Goal: Task Accomplishment & Management: Use online tool/utility

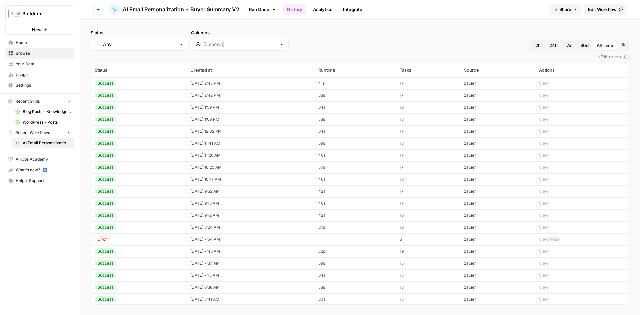
click at [148, 84] on div "Success" at bounding box center [139, 83] width 88 height 6
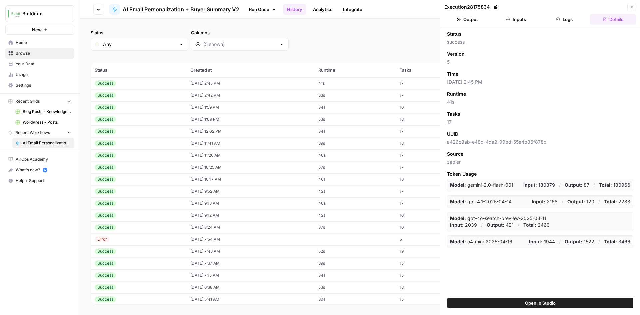
click at [523, 22] on button "Inputs" at bounding box center [516, 19] width 46 height 11
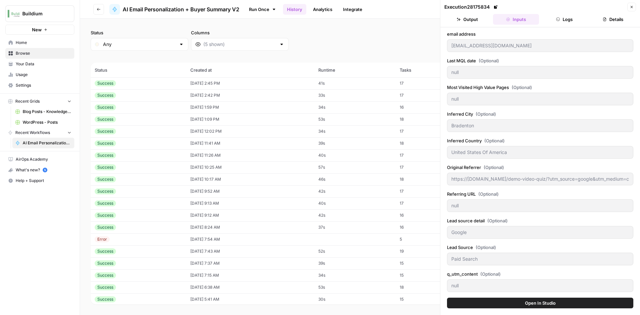
click at [462, 25] on header "Execution 28175834 Close Output Inputs Logs Details" at bounding box center [540, 13] width 200 height 27
click at [467, 21] on button "Output" at bounding box center [467, 19] width 46 height 11
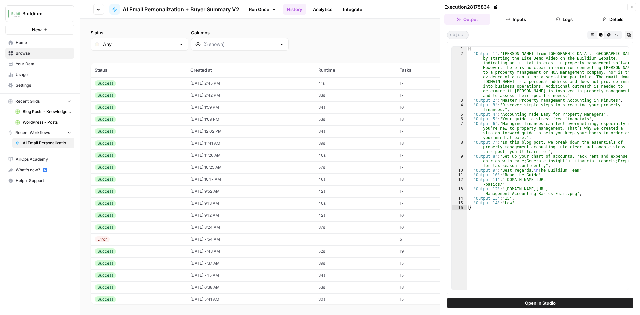
click at [136, 100] on td "Success" at bounding box center [139, 95] width 96 height 12
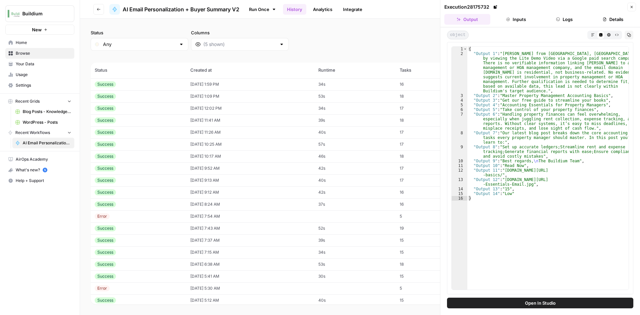
scroll to position [33, 0]
click at [635, 9] on button "Close" at bounding box center [631, 7] width 9 height 9
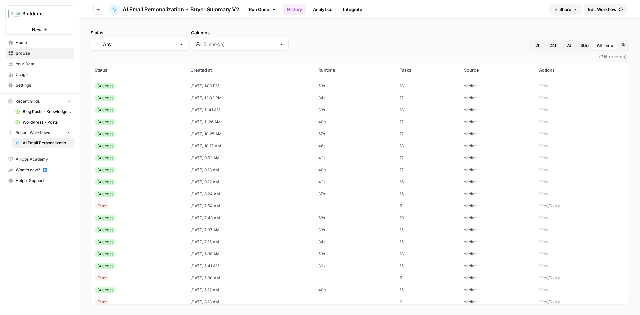
click at [594, 12] on span "Edit Workflow" at bounding box center [602, 9] width 29 height 7
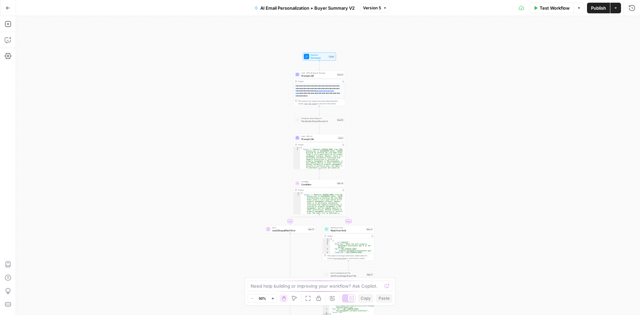
drag, startPoint x: 420, startPoint y: 57, endPoint x: 411, endPoint y: 122, distance: 65.6
click at [411, 122] on div "**********" at bounding box center [328, 165] width 624 height 299
click at [310, 87] on p "**********" at bounding box center [318, 91] width 45 height 12
click at [303, 76] on span "Prompt LLM" at bounding box center [318, 75] width 34 height 3
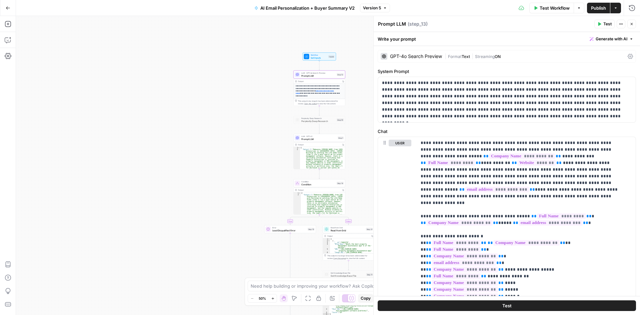
click at [321, 139] on span "Prompt LLM" at bounding box center [318, 138] width 35 height 3
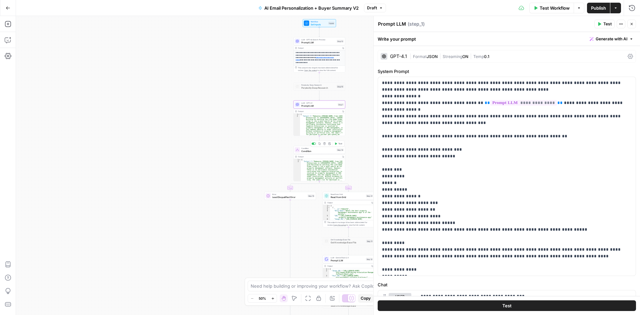
click at [306, 151] on span "Condition" at bounding box center [318, 150] width 34 height 3
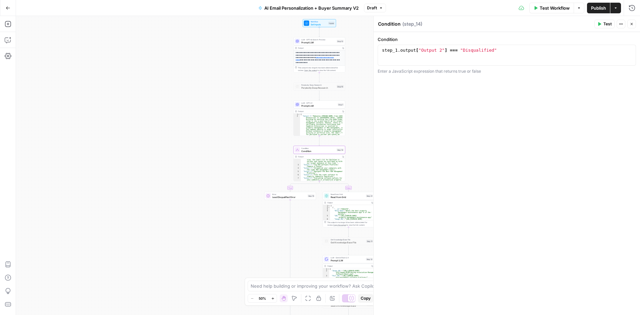
scroll to position [80, 0]
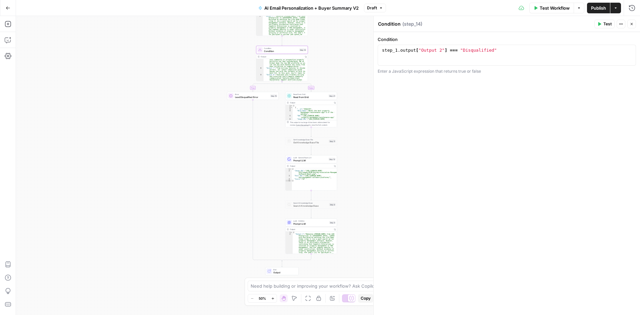
drag, startPoint x: 358, startPoint y: 145, endPoint x: 322, endPoint y: 64, distance: 88.8
click at [322, 64] on div "**********" at bounding box center [328, 165] width 624 height 299
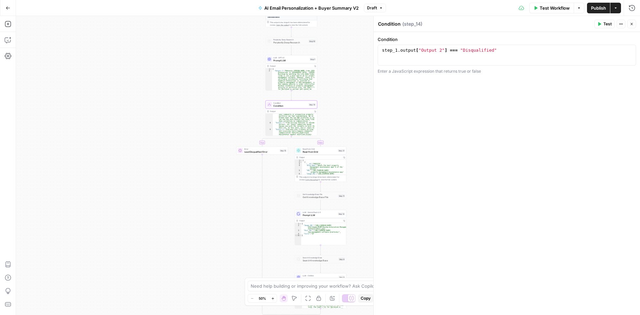
drag, startPoint x: 330, startPoint y: 64, endPoint x: 333, endPoint y: 105, distance: 40.8
click at [333, 105] on div "**********" at bounding box center [328, 165] width 624 height 299
click at [283, 62] on span "Prompt LLM" at bounding box center [290, 61] width 35 height 3
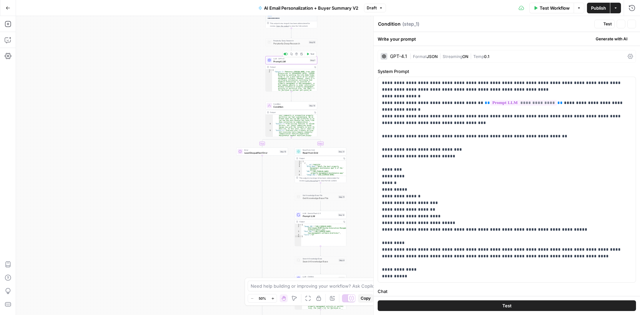
type textarea "Prompt LLM"
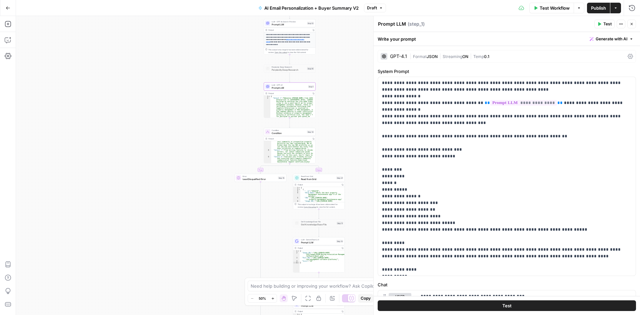
drag, startPoint x: 338, startPoint y: 63, endPoint x: 346, endPoint y: 110, distance: 48.2
click at [346, 110] on div "**********" at bounding box center [328, 165] width 624 height 299
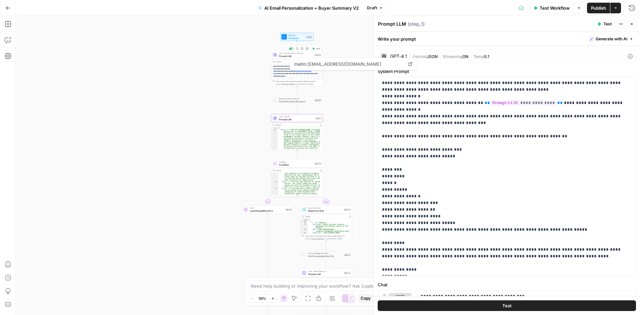
click at [286, 56] on span "Prompt LLM" at bounding box center [296, 55] width 34 height 3
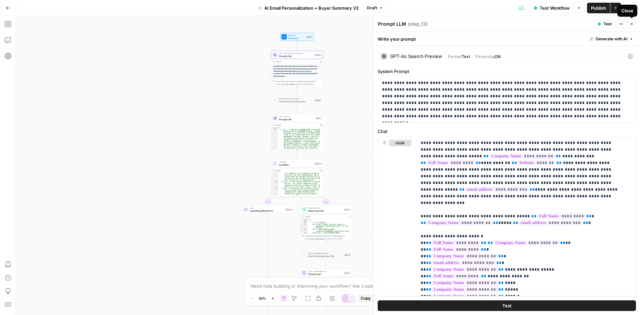
click at [635, 7] on div "Close" at bounding box center [627, 11] width 20 height 12
click at [580, 29] on header "Prompt LLM Prompt LLM ( step_13 ) Test Actions Close" at bounding box center [507, 24] width 266 height 16
click at [629, 9] on icon "button" at bounding box center [632, 8] width 7 height 7
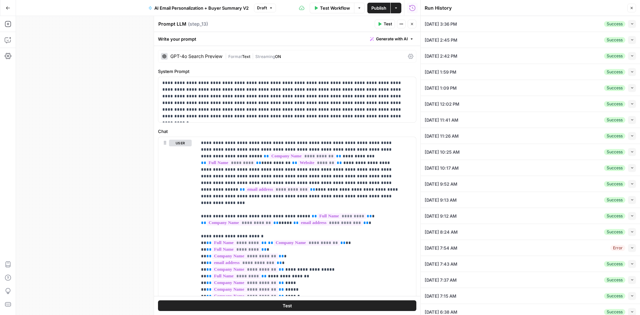
click at [473, 23] on div "[DATE] 3:36 PM Success Collapse" at bounding box center [530, 24] width 211 height 16
click at [628, 24] on button "Collapse" at bounding box center [632, 24] width 8 height 8
type input "[EMAIL_ADDRESS][DOMAIN_NAME]"
type input "[DATE]T23:19:02Z"
type input "null"
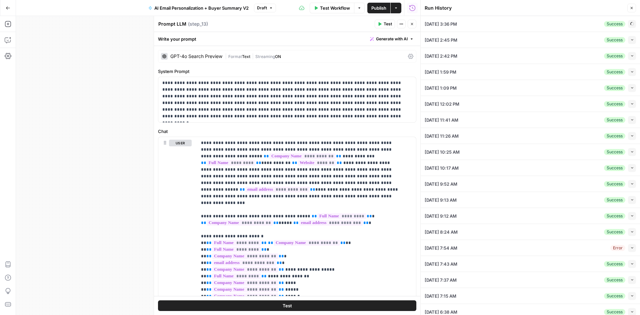
type input "[GEOGRAPHIC_DATA]"
type input "United States Of America"
type input "null"
type input "[URL][DOMAIN_NAME]"
type input "Google"
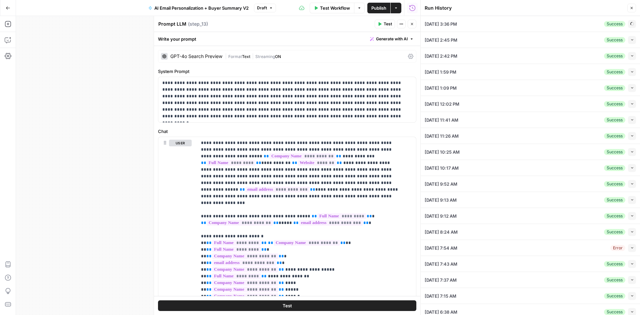
type input "Organic Search"
type input "null"
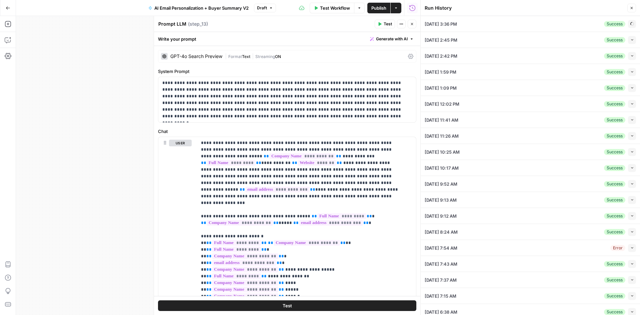
type input "null"
type input "[PERSON_NAME]"
type input "null"
type input "estate wise managment"
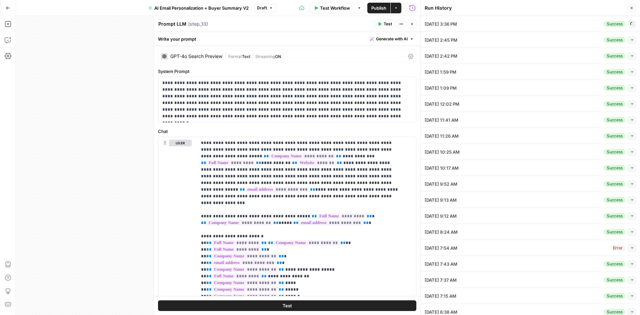
type input "Buy Now"
type input "null"
type input "30"
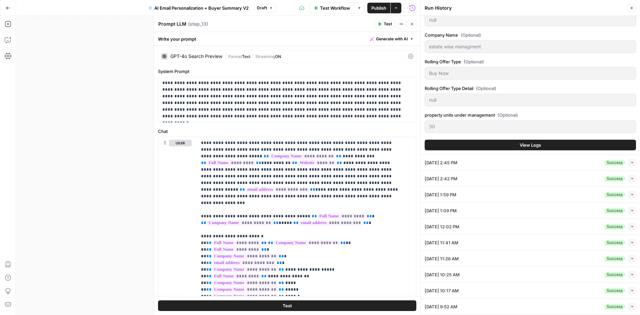
scroll to position [500, 0]
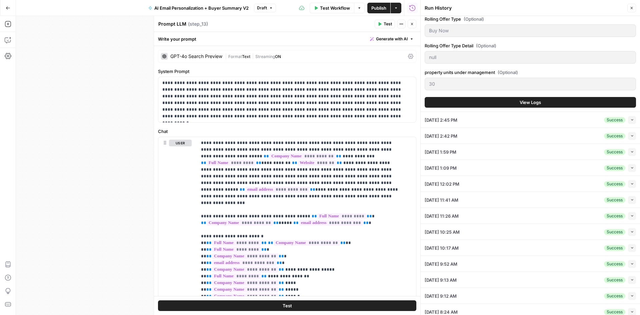
click at [513, 102] on button "View Logs" at bounding box center [530, 102] width 211 height 11
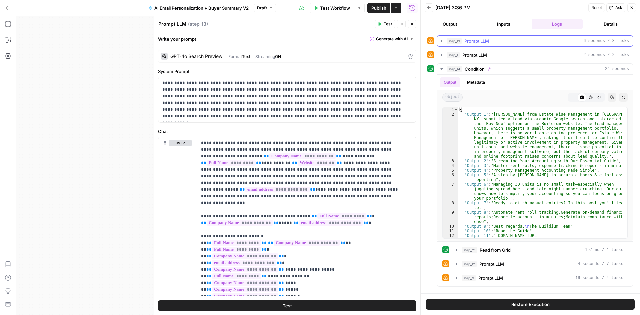
click at [441, 40] on icon "button" at bounding box center [441, 41] width 1 height 2
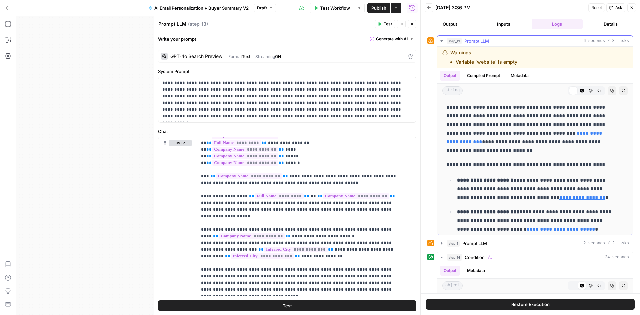
click at [441, 43] on icon "button" at bounding box center [441, 40] width 5 height 5
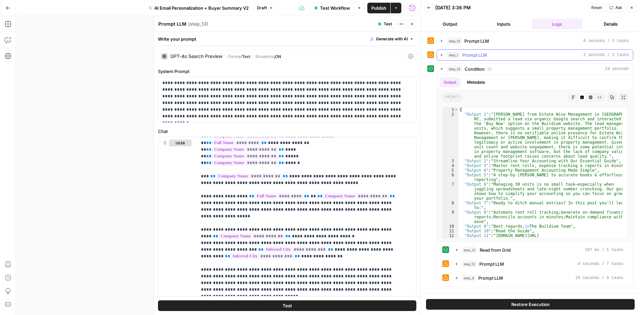
click at [442, 57] on icon "button" at bounding box center [441, 54] width 5 height 5
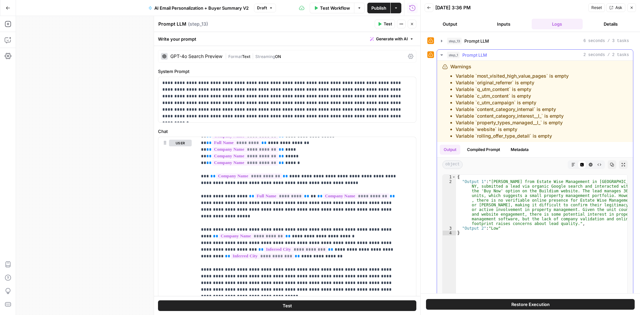
type textarea "**********"
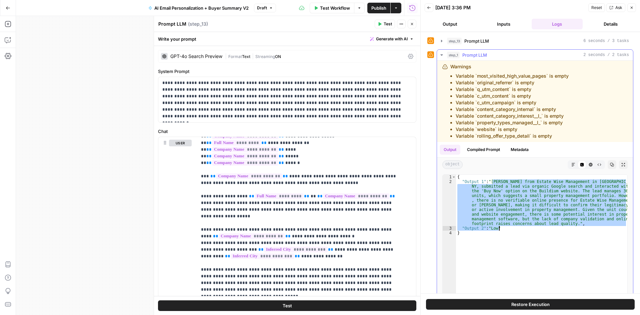
drag, startPoint x: 492, startPoint y: 183, endPoint x: 557, endPoint y: 214, distance: 71.9
click at [573, 227] on div "{ "Output 1" : "[PERSON_NAME] from Estate Wise Management in [GEOGRAPHIC_DATA],…" at bounding box center [541, 245] width 171 height 140
click at [557, 214] on div "{ "Output 1" : "[PERSON_NAME] from Estate Wise Management in [GEOGRAPHIC_DATA],…" at bounding box center [541, 240] width 171 height 131
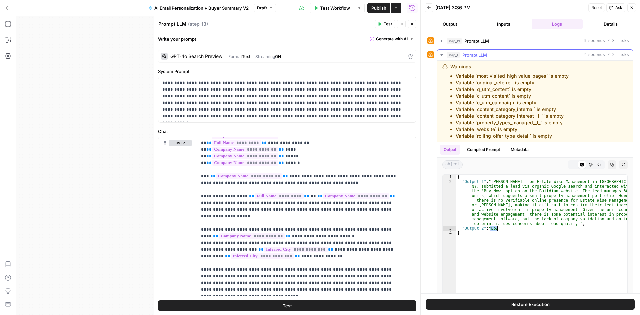
drag, startPoint x: 489, startPoint y: 228, endPoint x: 497, endPoint y: 229, distance: 7.7
click at [497, 229] on div "{ "Output 1" : "[PERSON_NAME] from Estate Wise Management in [GEOGRAPHIC_DATA],…" at bounding box center [541, 245] width 171 height 140
click at [493, 231] on div "{ "Output 1" : "[PERSON_NAME] from Estate Wise Management in [GEOGRAPHIC_DATA],…" at bounding box center [541, 245] width 171 height 140
click at [504, 230] on div "{ "Output 1" : "[PERSON_NAME] from Estate Wise Management in [GEOGRAPHIC_DATA],…" at bounding box center [541, 245] width 171 height 140
type textarea "**********"
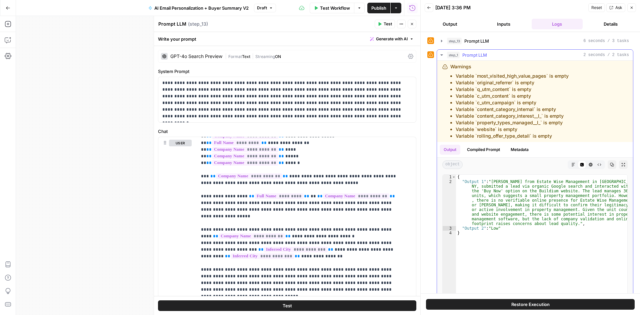
click at [440, 56] on icon "button" at bounding box center [441, 54] width 5 height 5
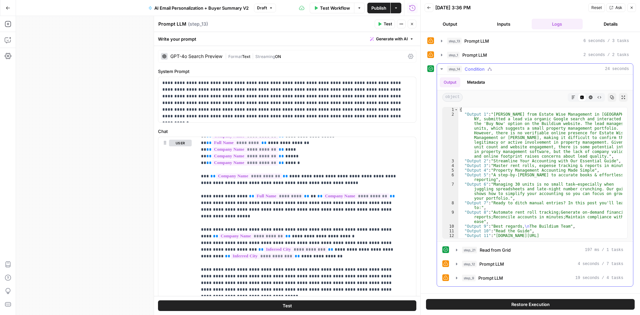
click at [442, 68] on icon "button" at bounding box center [441, 68] width 5 height 5
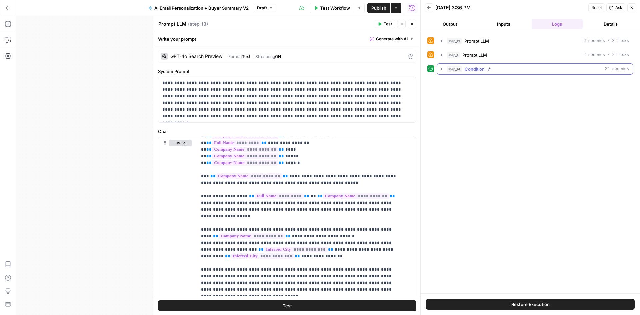
click at [442, 68] on icon "button" at bounding box center [441, 68] width 5 height 5
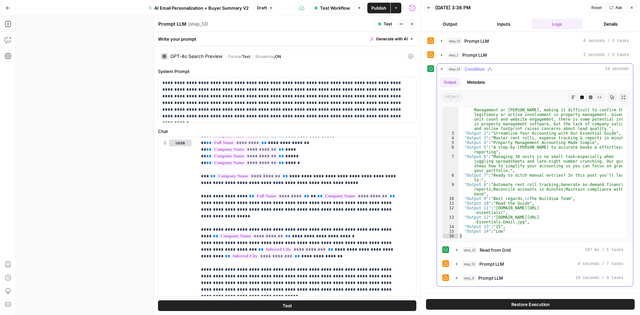
scroll to position [28, 0]
click at [456, 250] on icon "button" at bounding box center [456, 250] width 1 height 2
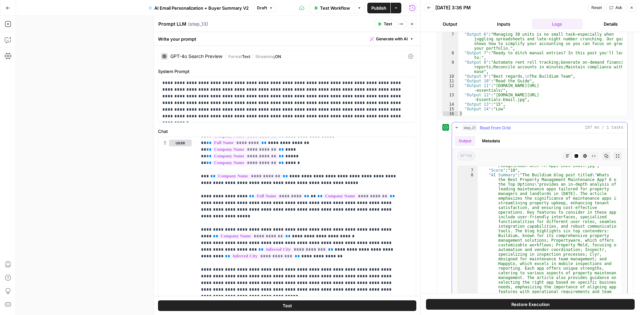
scroll to position [164, 0]
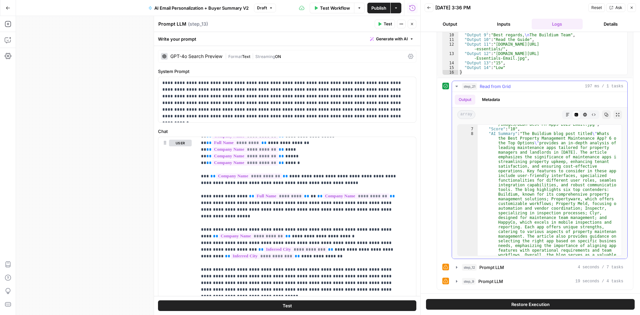
click at [457, 88] on icon "button" at bounding box center [456, 86] width 5 height 5
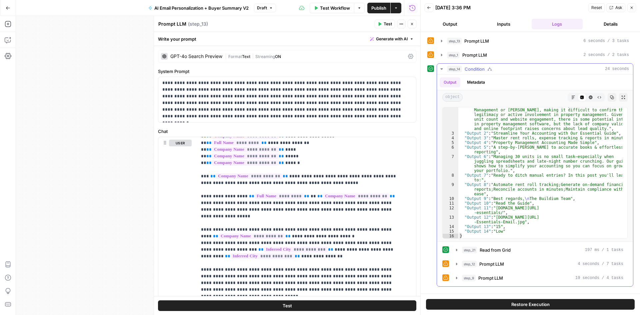
scroll to position [28, 0]
click at [456, 264] on icon "button" at bounding box center [456, 263] width 5 height 5
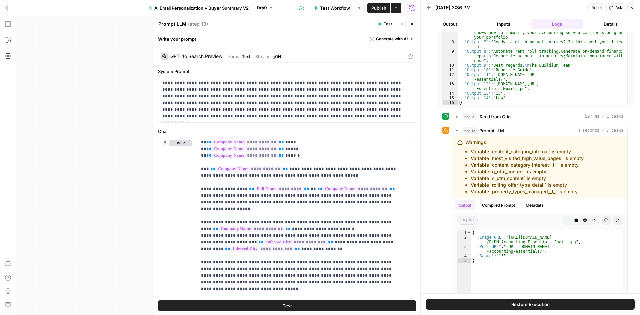
scroll to position [147, 0]
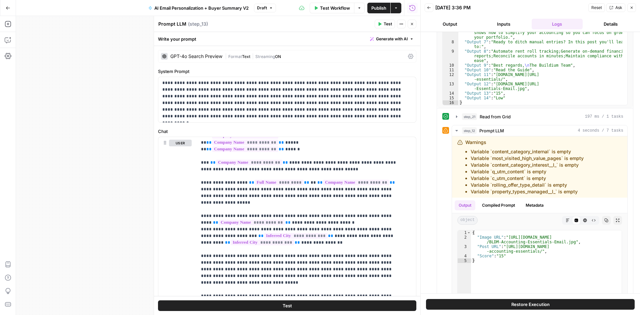
click at [410, 24] on icon "button" at bounding box center [412, 24] width 4 height 4
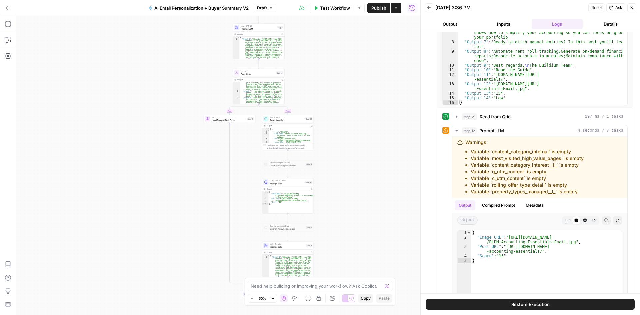
drag, startPoint x: 376, startPoint y: 213, endPoint x: 332, endPoint y: 120, distance: 103.2
click at [337, 117] on div "**********" at bounding box center [218, 165] width 404 height 299
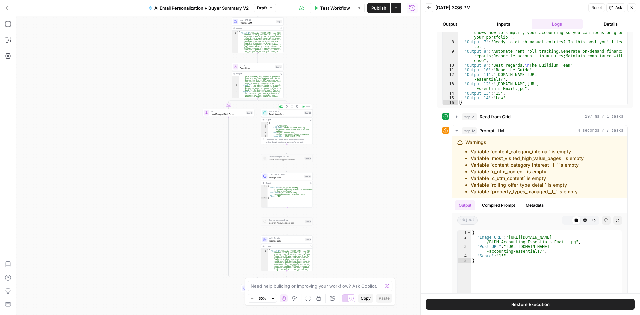
click at [278, 114] on span "Read from Grid" at bounding box center [286, 113] width 34 height 3
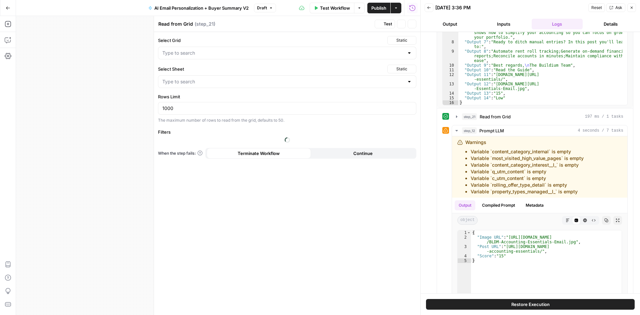
type input "Blog Posts - Knowledge Base.csv"
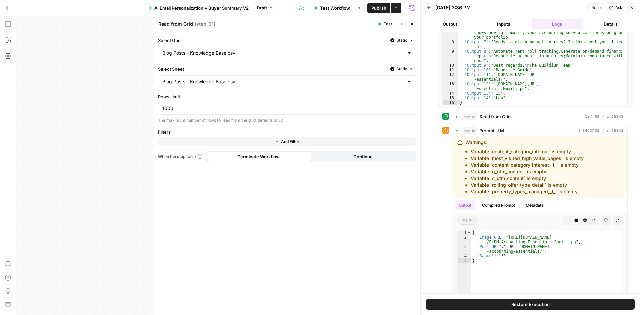
click at [412, 22] on icon "button" at bounding box center [412, 24] width 4 height 4
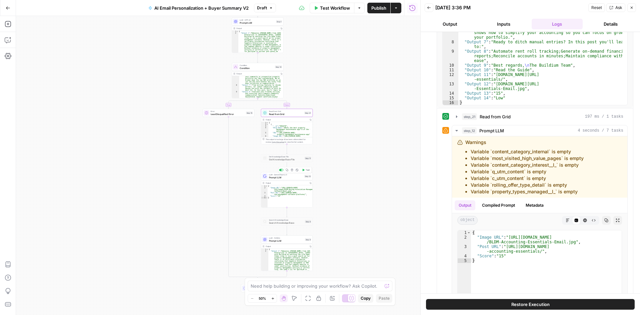
click at [281, 177] on span "Prompt LLM" at bounding box center [286, 177] width 34 height 3
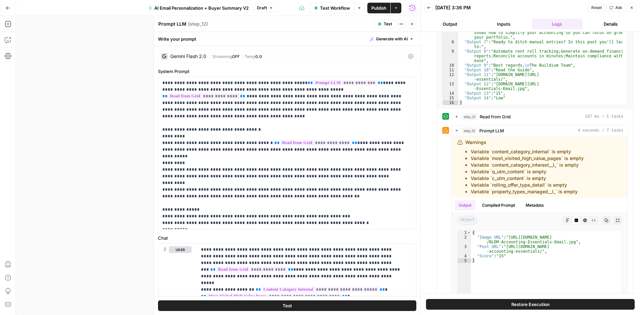
click at [414, 25] on button "Close" at bounding box center [412, 24] width 9 height 9
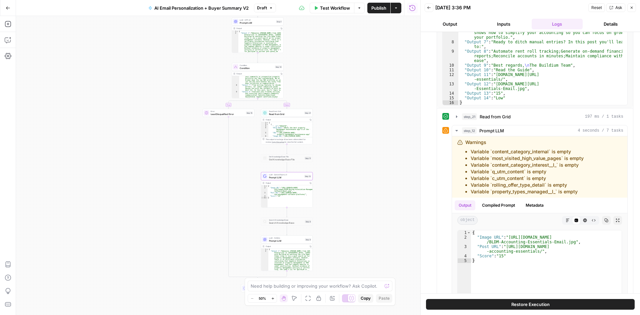
click at [289, 240] on span "Prompt LLM" at bounding box center [286, 240] width 35 height 3
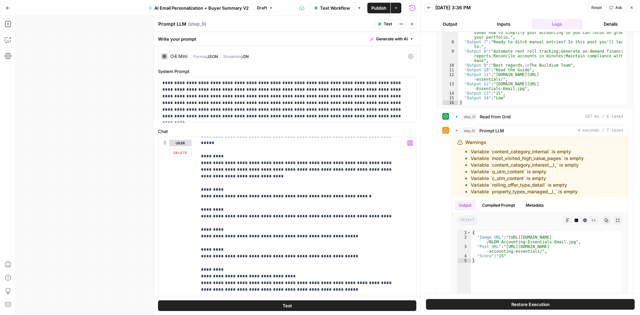
scroll to position [687, 0]
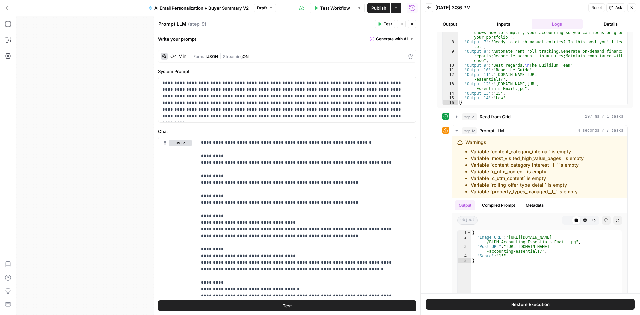
click at [239, 52] on div "O4 Mini | Format JSON | Streaming ON" at bounding box center [287, 56] width 258 height 13
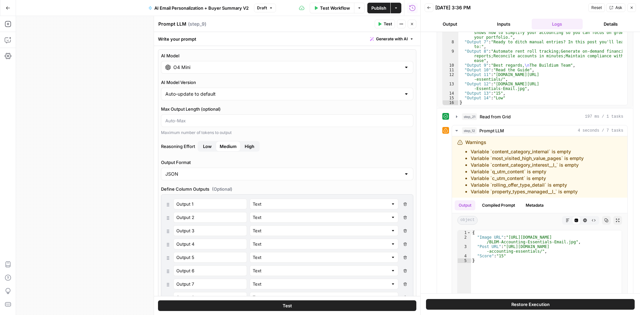
scroll to position [0, 0]
click at [410, 40] on icon "button" at bounding box center [412, 39] width 4 height 4
click at [263, 40] on div "Write your prompt Generate with AI" at bounding box center [287, 39] width 266 height 14
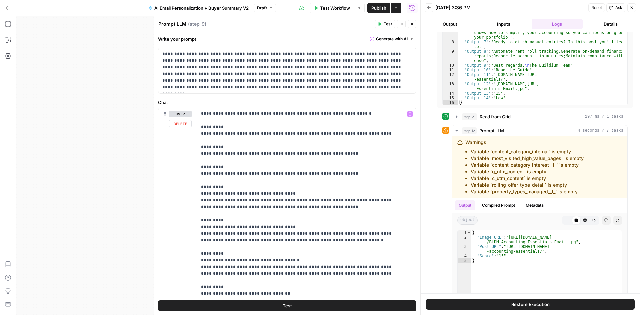
scroll to position [467, 0]
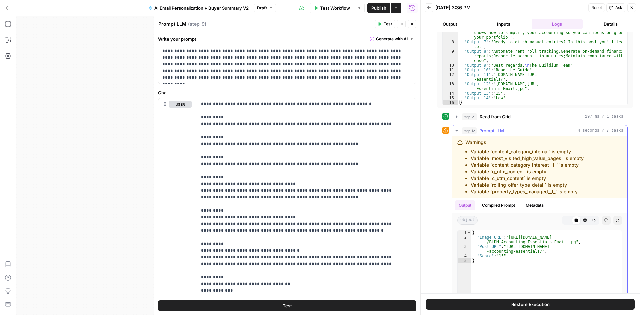
click at [457, 131] on icon "button" at bounding box center [456, 130] width 2 height 1
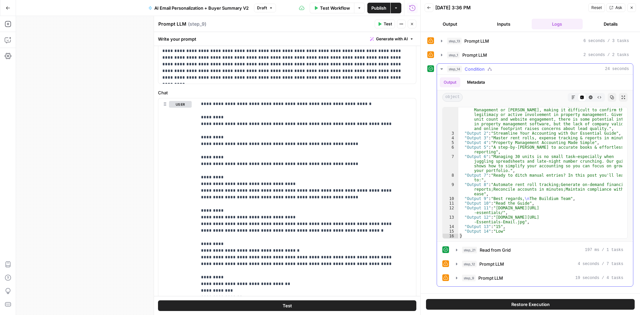
scroll to position [28, 0]
click at [614, 67] on span "24 seconds" at bounding box center [617, 69] width 24 height 6
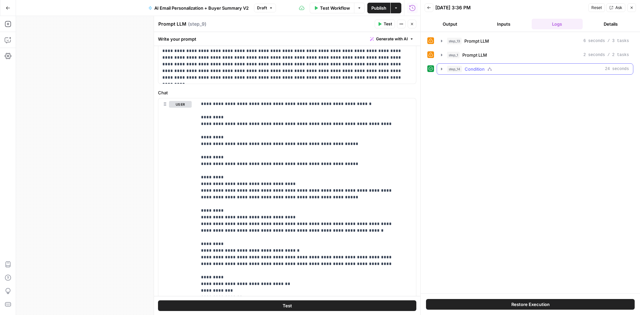
click at [612, 66] on span "24 seconds" at bounding box center [617, 69] width 24 height 6
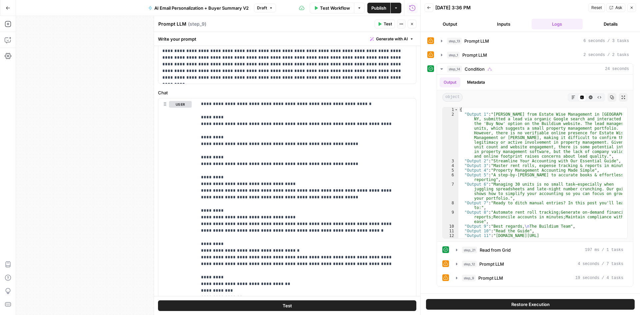
click at [454, 24] on button "Output" at bounding box center [450, 24] width 51 height 11
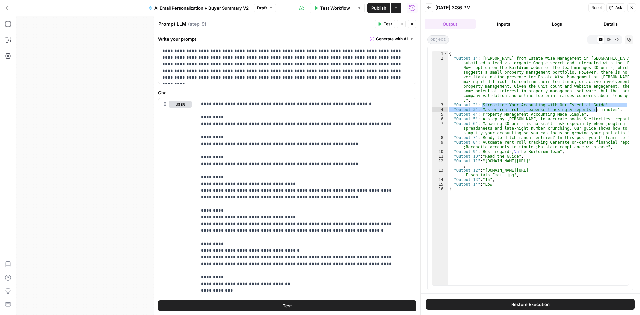
drag, startPoint x: 483, startPoint y: 105, endPoint x: 597, endPoint y: 110, distance: 114.1
click at [597, 110] on div "{ "Output 1" : "[PERSON_NAME] from Estate Wise Management in [GEOGRAPHIC_DATA],…" at bounding box center [538, 172] width 181 height 243
drag, startPoint x: 514, startPoint y: 117, endPoint x: 485, endPoint y: 112, distance: 30.0
click at [512, 115] on div "{ "Output 1" : "[PERSON_NAME] from Estate Wise Management in [GEOGRAPHIC_DATA],…" at bounding box center [538, 172] width 181 height 243
drag, startPoint x: 482, startPoint y: 111, endPoint x: 526, endPoint y: 109, distance: 43.4
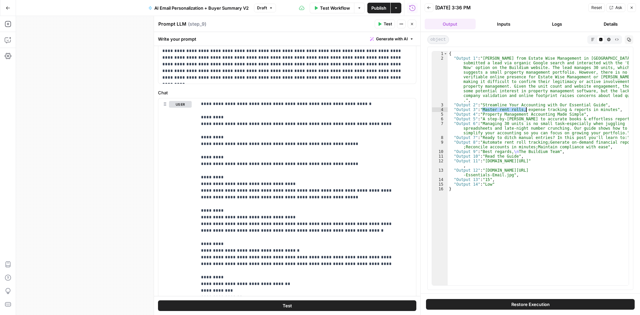
click at [526, 109] on div "{ "Output 1" : "[PERSON_NAME] from Estate Wise Management in [GEOGRAPHIC_DATA],…" at bounding box center [538, 172] width 181 height 243
drag, startPoint x: 481, startPoint y: 114, endPoint x: 576, endPoint y: 114, distance: 94.7
click at [576, 114] on div "{ "Output 1" : "[PERSON_NAME] from Estate Wise Management in [GEOGRAPHIC_DATA],…" at bounding box center [538, 172] width 181 height 243
click at [502, 119] on div "{ "Output 1" : "[PERSON_NAME] from Estate Wise Management in [GEOGRAPHIC_DATA],…" at bounding box center [538, 172] width 181 height 243
drag, startPoint x: 485, startPoint y: 161, endPoint x: 573, endPoint y: 163, distance: 88.4
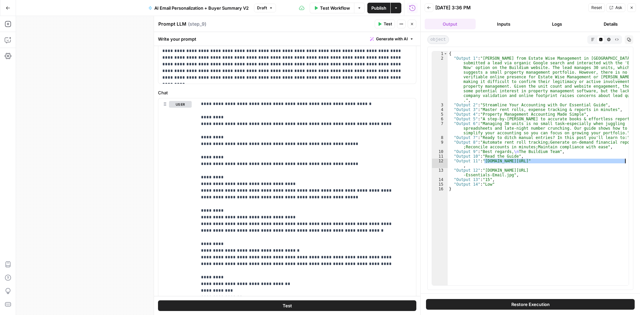
click at [620, 163] on div "{ "Output 1" : "[PERSON_NAME] from Estate Wise Management in [GEOGRAPHIC_DATA],…" at bounding box center [538, 172] width 181 height 243
click at [489, 184] on div "{ "Output 1" : "[PERSON_NAME] from Estate Wise Management in [GEOGRAPHIC_DATA],…" at bounding box center [538, 172] width 181 height 243
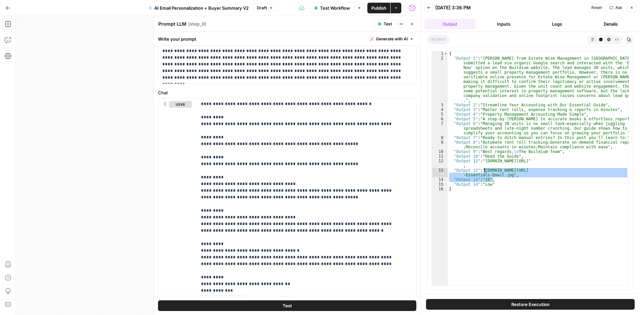
drag, startPoint x: 514, startPoint y: 178, endPoint x: 484, endPoint y: 170, distance: 30.7
click at [484, 170] on div "{ "Output 1" : "[PERSON_NAME] from Estate Wise Management in [GEOGRAPHIC_DATA],…" at bounding box center [538, 172] width 181 height 243
type textarea "**********"
click at [629, 10] on button "Close" at bounding box center [631, 7] width 9 height 9
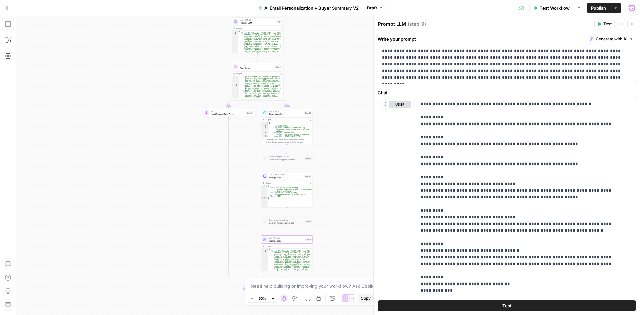
click at [631, 9] on icon "button" at bounding box center [632, 8] width 7 height 7
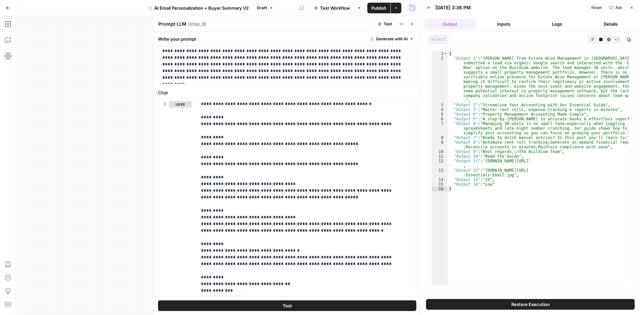
click at [501, 28] on button "Inputs" at bounding box center [503, 24] width 51 height 11
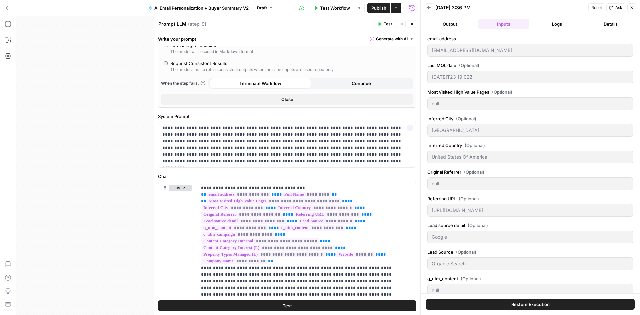
scroll to position [248, 0]
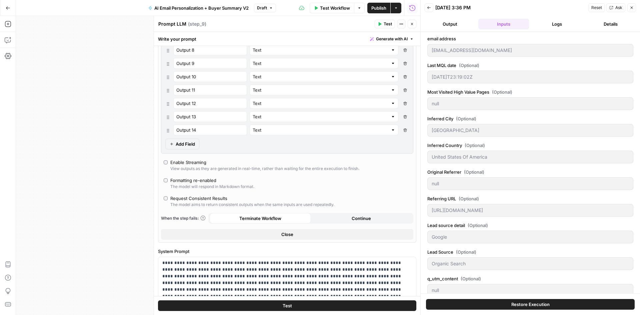
click at [631, 9] on icon "button" at bounding box center [632, 8] width 4 height 4
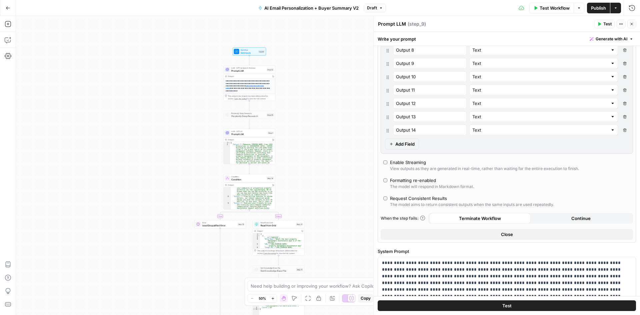
drag, startPoint x: 179, startPoint y: 72, endPoint x: 173, endPoint y: 190, distance: 117.8
click at [173, 190] on div "**********" at bounding box center [328, 165] width 624 height 299
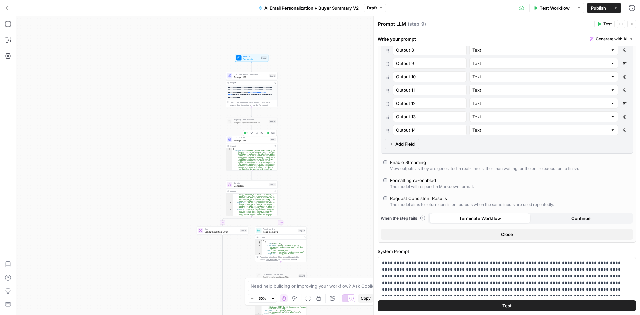
click at [247, 142] on span "Prompt LLM" at bounding box center [251, 140] width 35 height 3
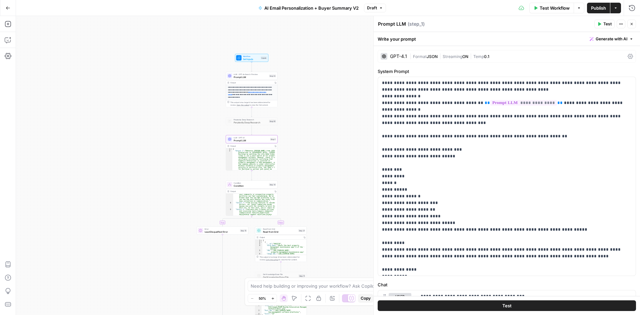
click at [631, 23] on icon "button" at bounding box center [632, 24] width 2 height 2
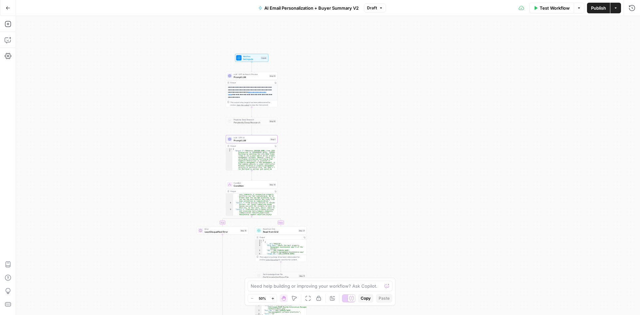
click at [3, 9] on button "Go Back" at bounding box center [8, 8] width 12 height 12
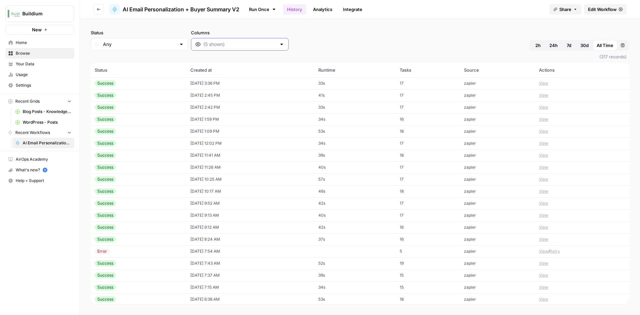
click at [203, 46] on input "Columns" at bounding box center [239, 44] width 73 height 7
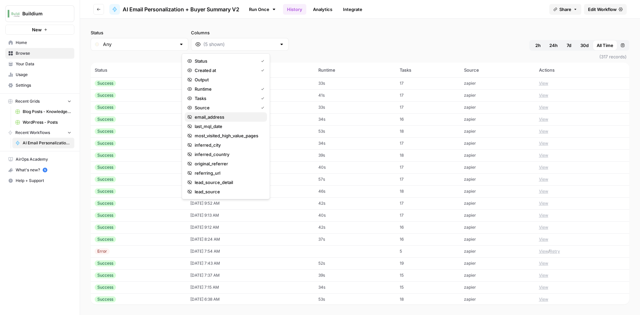
click at [221, 120] on button "email_address" at bounding box center [226, 116] width 82 height 9
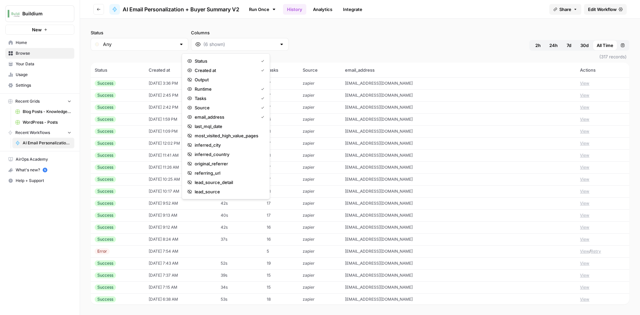
click at [353, 20] on div "Status Any Columns 2h 24h 7d 30d All Time Custom range (317 records) Status Cre…" at bounding box center [360, 167] width 560 height 296
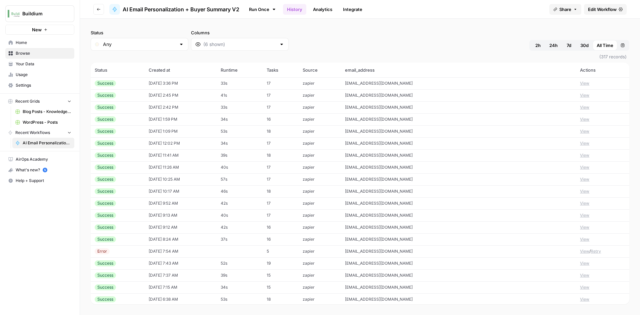
click at [413, 264] on span "[EMAIL_ADDRESS][DOMAIN_NAME]" at bounding box center [379, 263] width 68 height 5
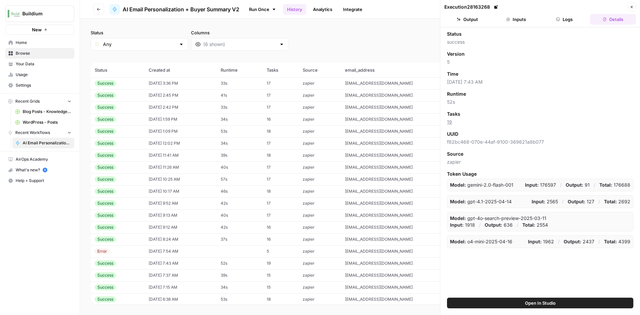
click at [476, 20] on button "Output" at bounding box center [467, 19] width 46 height 11
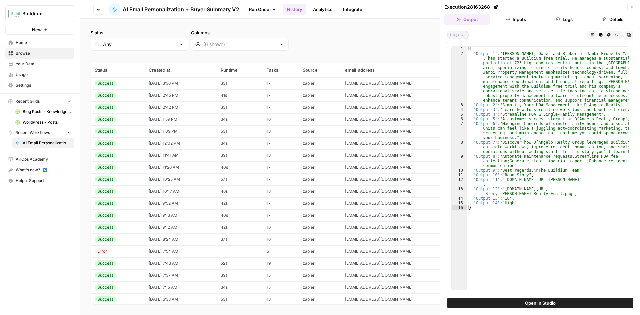
click at [568, 14] on button "Logs" at bounding box center [565, 19] width 46 height 11
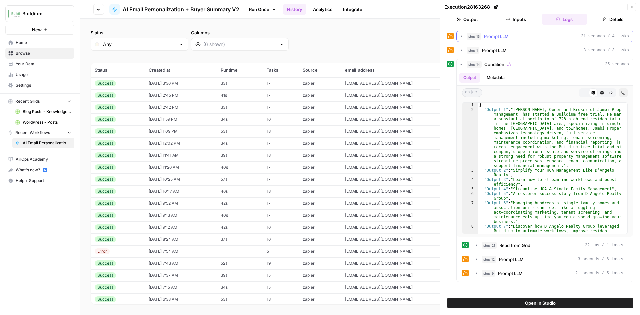
click at [460, 38] on icon "button" at bounding box center [461, 36] width 5 height 5
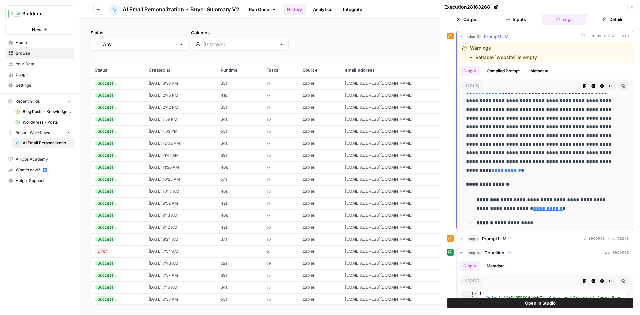
scroll to position [67, 0]
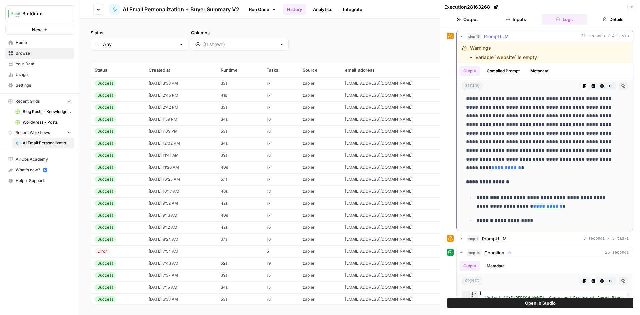
drag, startPoint x: 512, startPoint y: 134, endPoint x: 536, endPoint y: 151, distance: 29.7
click at [536, 151] on p "**********" at bounding box center [540, 111] width 148 height 121
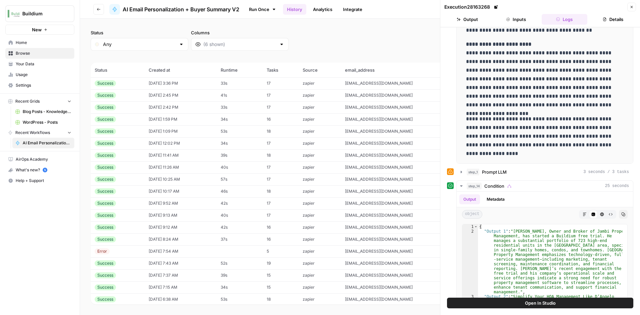
click at [471, 21] on button "Output" at bounding box center [467, 19] width 46 height 11
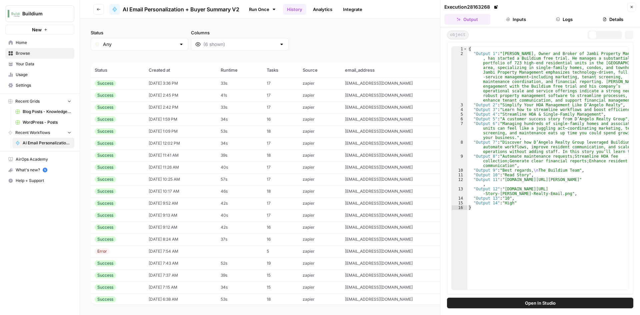
scroll to position [0, 0]
type textarea "**********"
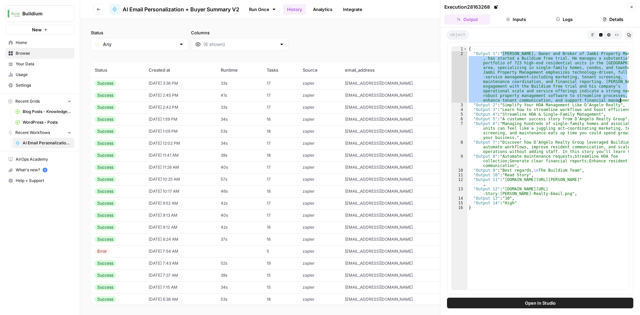
drag, startPoint x: 517, startPoint y: 60, endPoint x: 620, endPoint y: 101, distance: 111.3
click at [620, 101] on div "{ "Output 1" : "[PERSON_NAME], Owner and Broker of Jambi Property Management , …" at bounding box center [547, 173] width 161 height 252
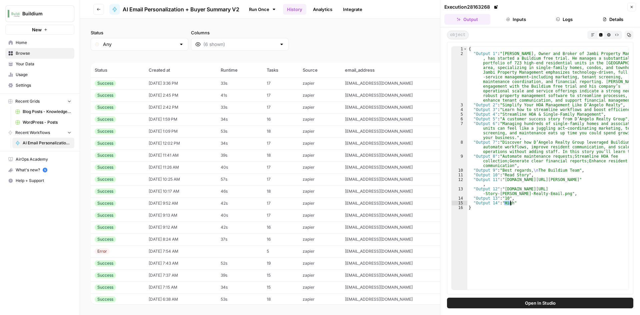
drag, startPoint x: 503, startPoint y: 204, endPoint x: 512, endPoint y: 206, distance: 8.5
click at [512, 206] on div "{ "Output 1" : "[PERSON_NAME], Owner and Broker of Jambi Property Management , …" at bounding box center [547, 173] width 161 height 252
drag, startPoint x: 504, startPoint y: 180, endPoint x: 625, endPoint y: 180, distance: 120.4
click at [625, 180] on div "{ "Output 1" : "[PERSON_NAME], Owner and Broker of Jambi Property Management , …" at bounding box center [547, 173] width 161 height 252
drag, startPoint x: 541, startPoint y: 106, endPoint x: 598, endPoint y: 108, distance: 56.7
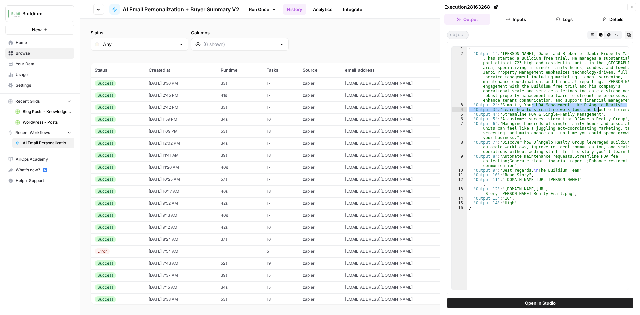
click at [598, 108] on div "{ "Output 1" : "[PERSON_NAME], Owner and Broker of Jambi Property Management , …" at bounding box center [547, 173] width 161 height 252
click at [576, 70] on div "{ "Output 1" : "[PERSON_NAME], Owner and Broker of Jambi Property Management , …" at bounding box center [547, 173] width 161 height 252
type textarea "**********"
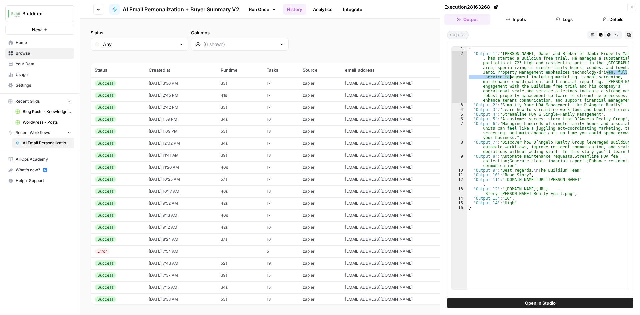
drag, startPoint x: 602, startPoint y: 73, endPoint x: 549, endPoint y: 90, distance: 55.6
click at [512, 79] on div "{ "Output 1" : "[PERSON_NAME], Owner and Broker of Jambi Property Management , …" at bounding box center [547, 173] width 161 height 252
click at [550, 90] on div "{ "Output 1" : "[PERSON_NAME], Owner and Broker of Jambi Property Management , …" at bounding box center [547, 173] width 161 height 252
drag, startPoint x: 549, startPoint y: 76, endPoint x: 508, endPoint y: 59, distance: 45.1
click at [508, 59] on div "{ "Output 1" : "[PERSON_NAME], Owner and Broker of Jambi Property Management , …" at bounding box center [547, 173] width 161 height 252
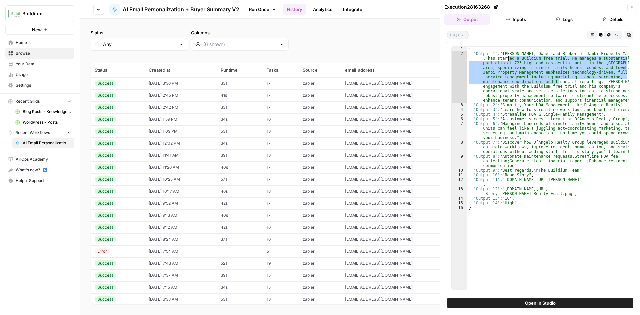
click at [513, 22] on button "Inputs" at bounding box center [516, 19] width 46 height 11
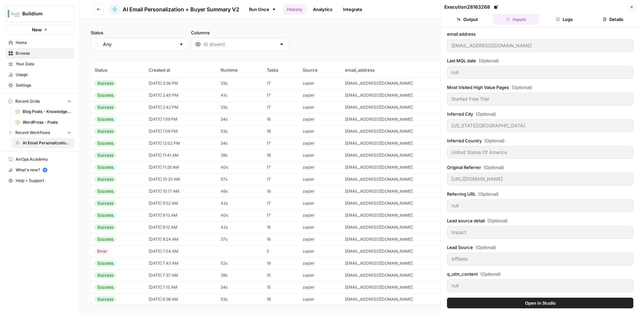
click at [478, 22] on button "Output" at bounding box center [467, 19] width 46 height 11
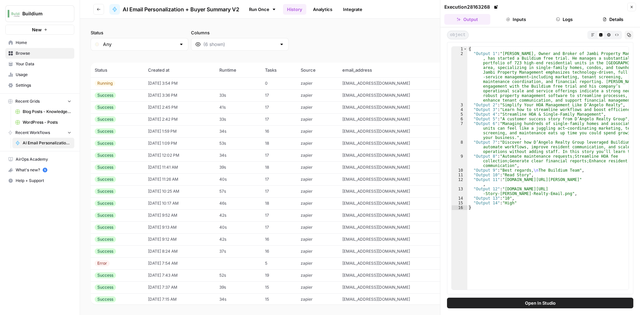
click at [632, 5] on icon "button" at bounding box center [632, 7] width 4 height 4
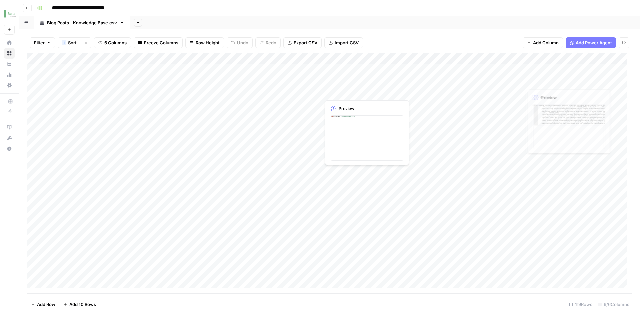
click at [583, 70] on div "Add Column" at bounding box center [329, 173] width 605 height 240
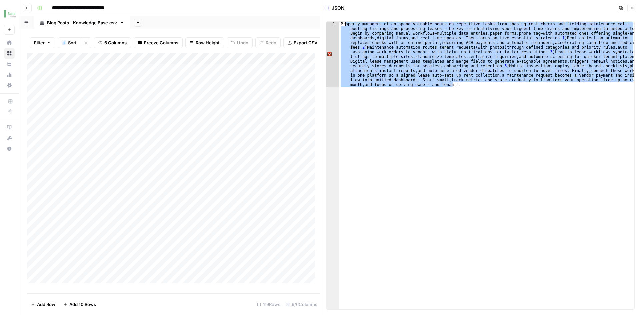
drag, startPoint x: 474, startPoint y: 85, endPoint x: 344, endPoint y: 25, distance: 143.1
click at [344, 25] on div "Property managers often spend valuable hours on repetitive tasks—from chasing r…" at bounding box center [486, 231] width 295 height 418
click at [401, 50] on div "Property managers often spend valuable hours on repetitive tasks—from chasing r…" at bounding box center [486, 166] width 295 height 288
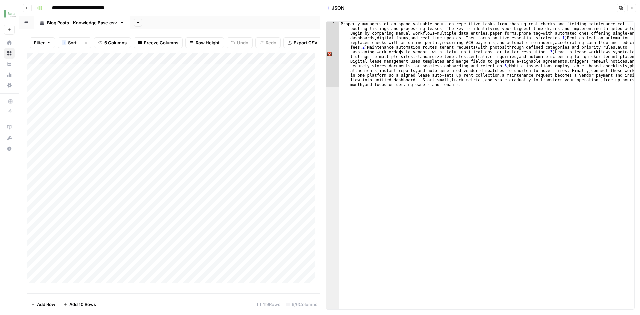
click at [632, 9] on icon "button" at bounding box center [632, 8] width 4 height 4
